Goal: Find specific fact: Find contact information

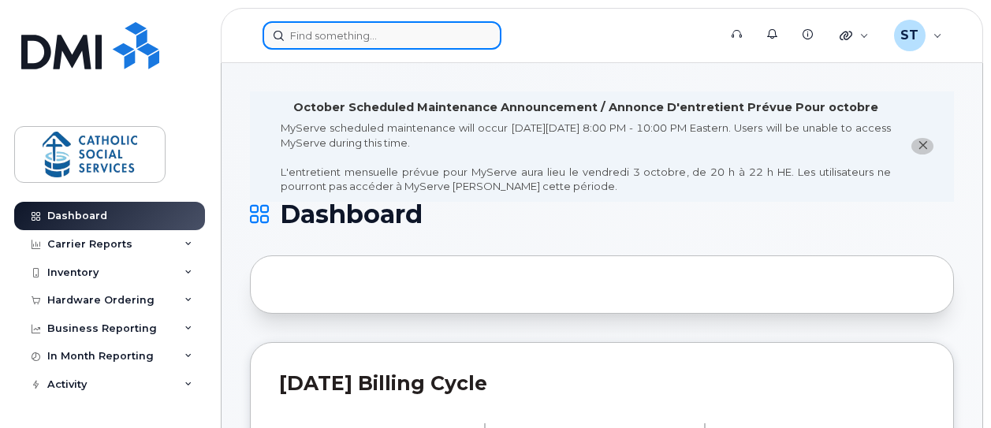
click at [347, 35] on input at bounding box center [382, 35] width 239 height 28
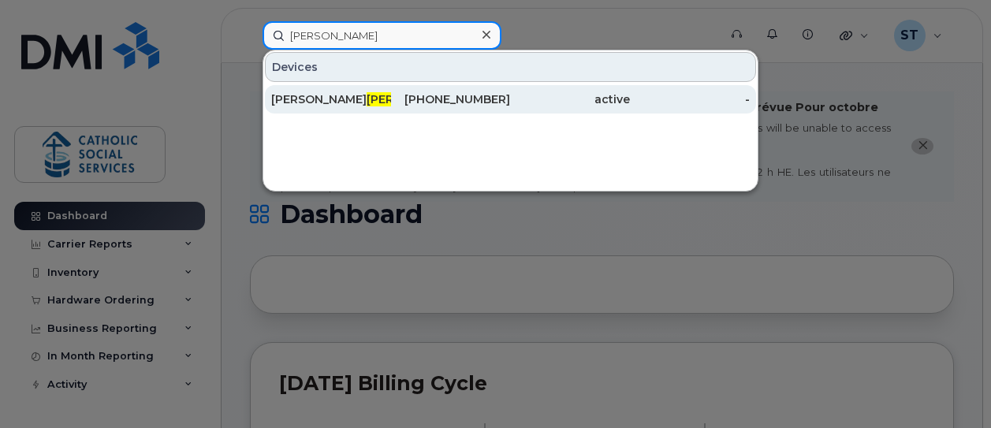
type input "[PERSON_NAME]"
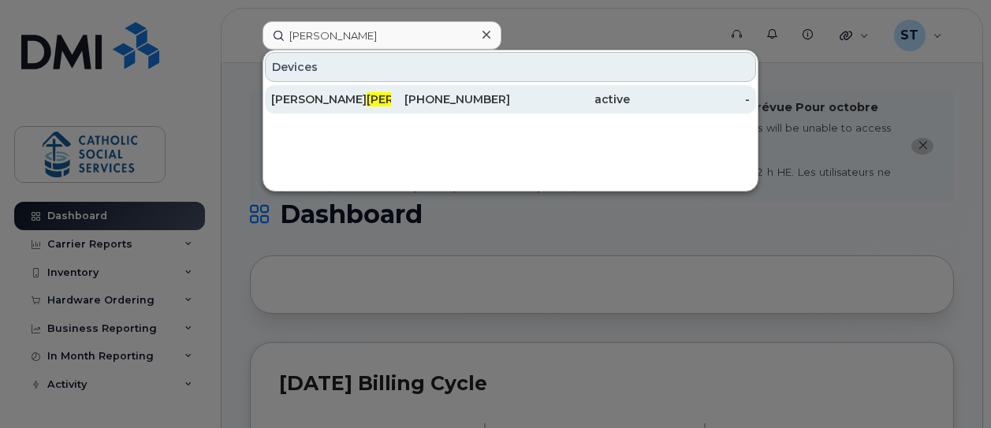
click at [436, 95] on div "[PHONE_NUMBER]" at bounding box center [451, 99] width 120 height 16
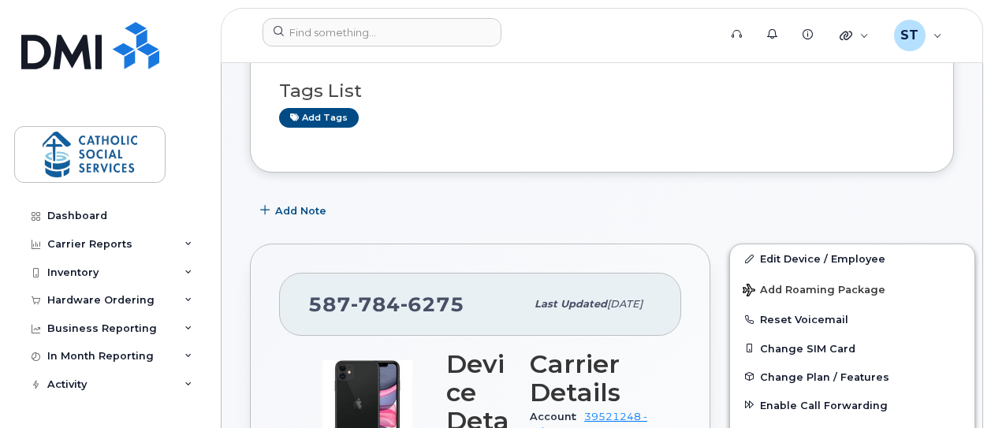
scroll to position [315, 0]
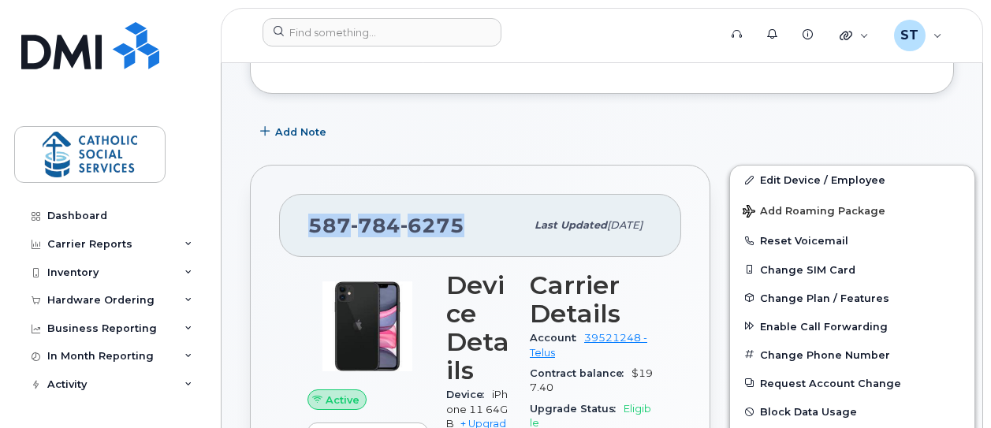
drag, startPoint x: 463, startPoint y: 223, endPoint x: 313, endPoint y: 214, distance: 150.1
click at [313, 214] on div "[PHONE_NUMBER]" at bounding box center [416, 225] width 217 height 33
copy span "[PHONE_NUMBER]"
